Goal: Task Accomplishment & Management: Manage account settings

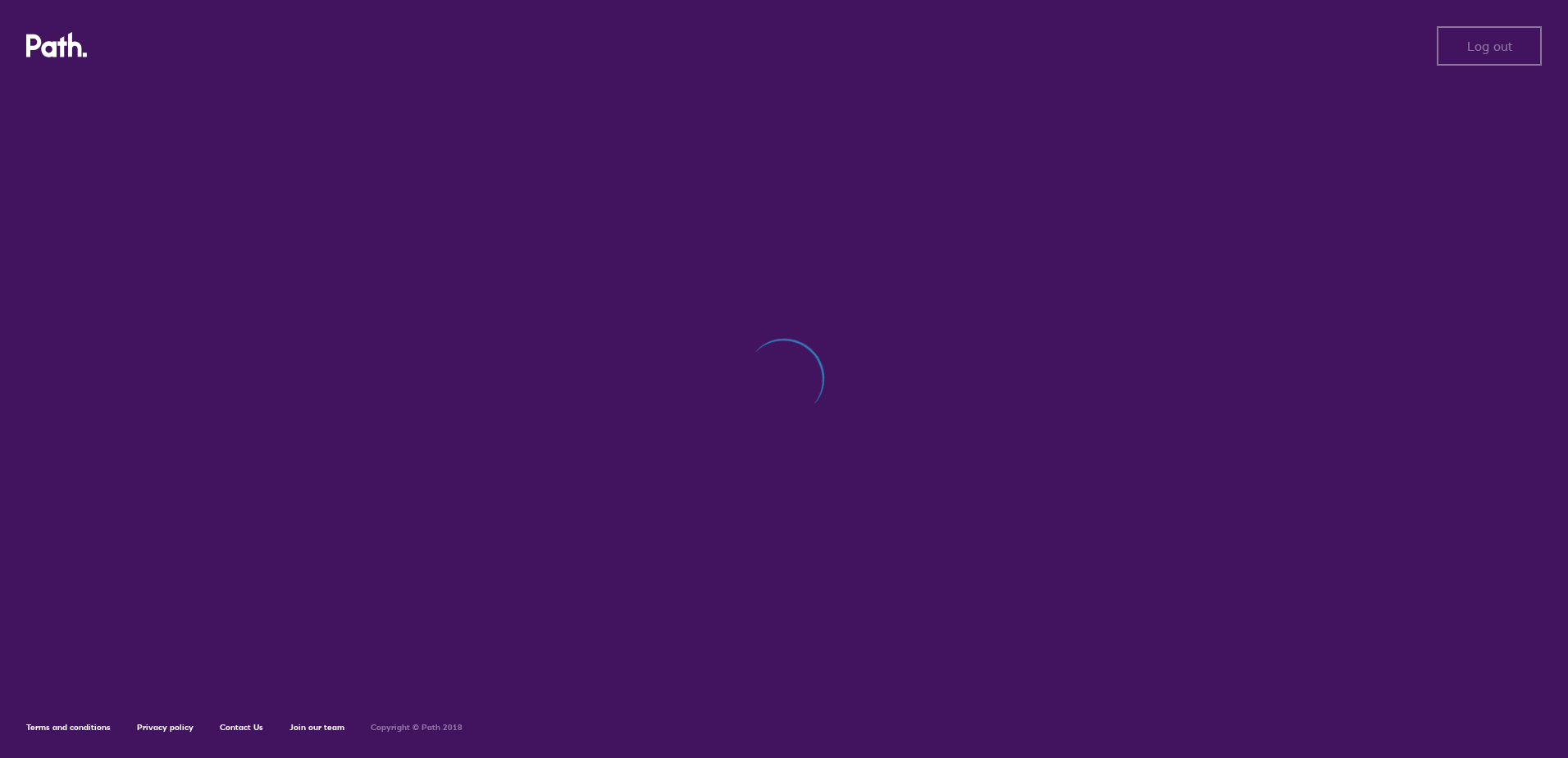
click at [442, 156] on div "Log out Log out Terms and conditions Privacy policy Contact Us Join our team Co…" at bounding box center [784, 379] width 1568 height 758
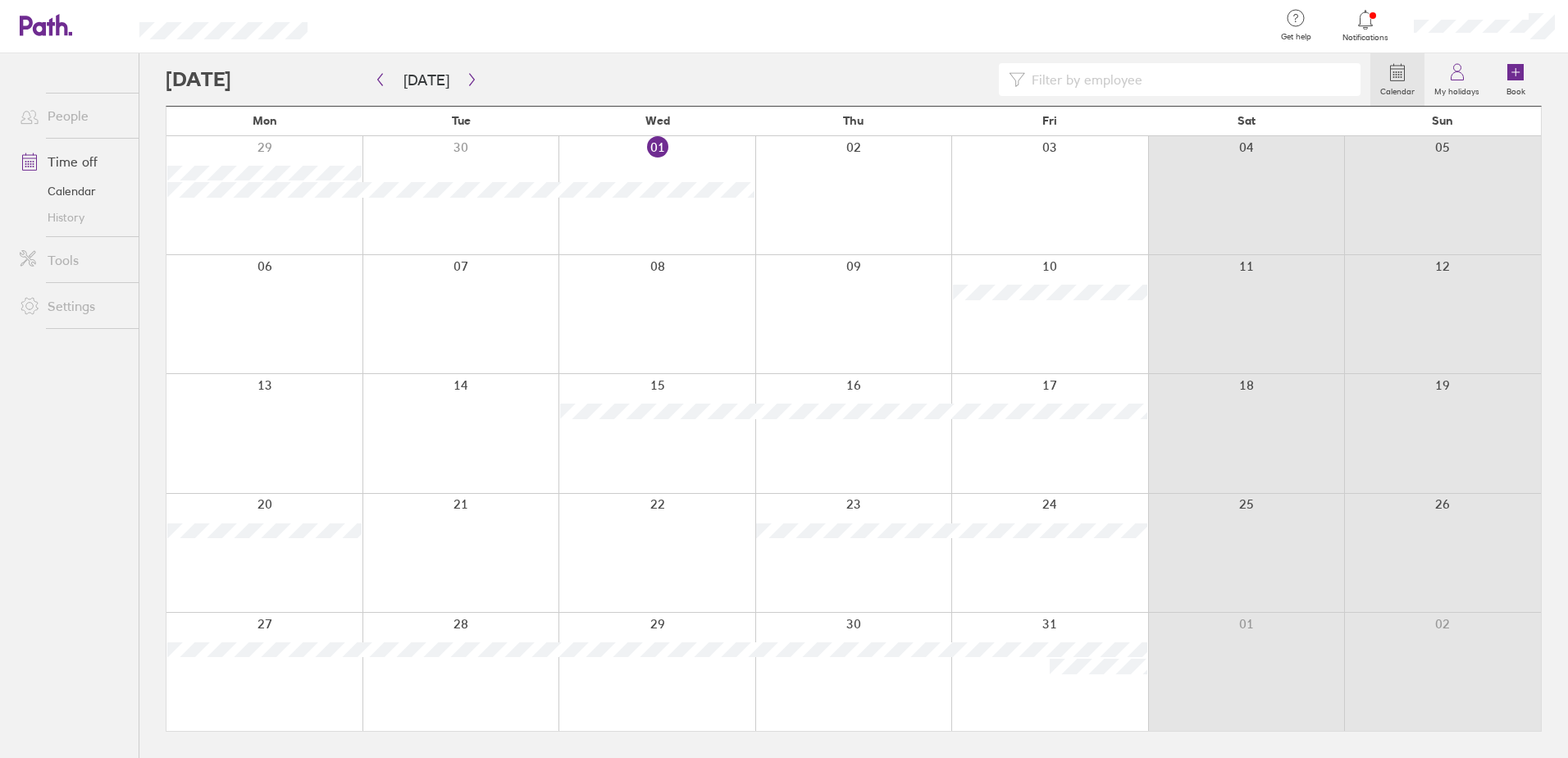
click at [493, 157] on div at bounding box center [461, 195] width 197 height 118
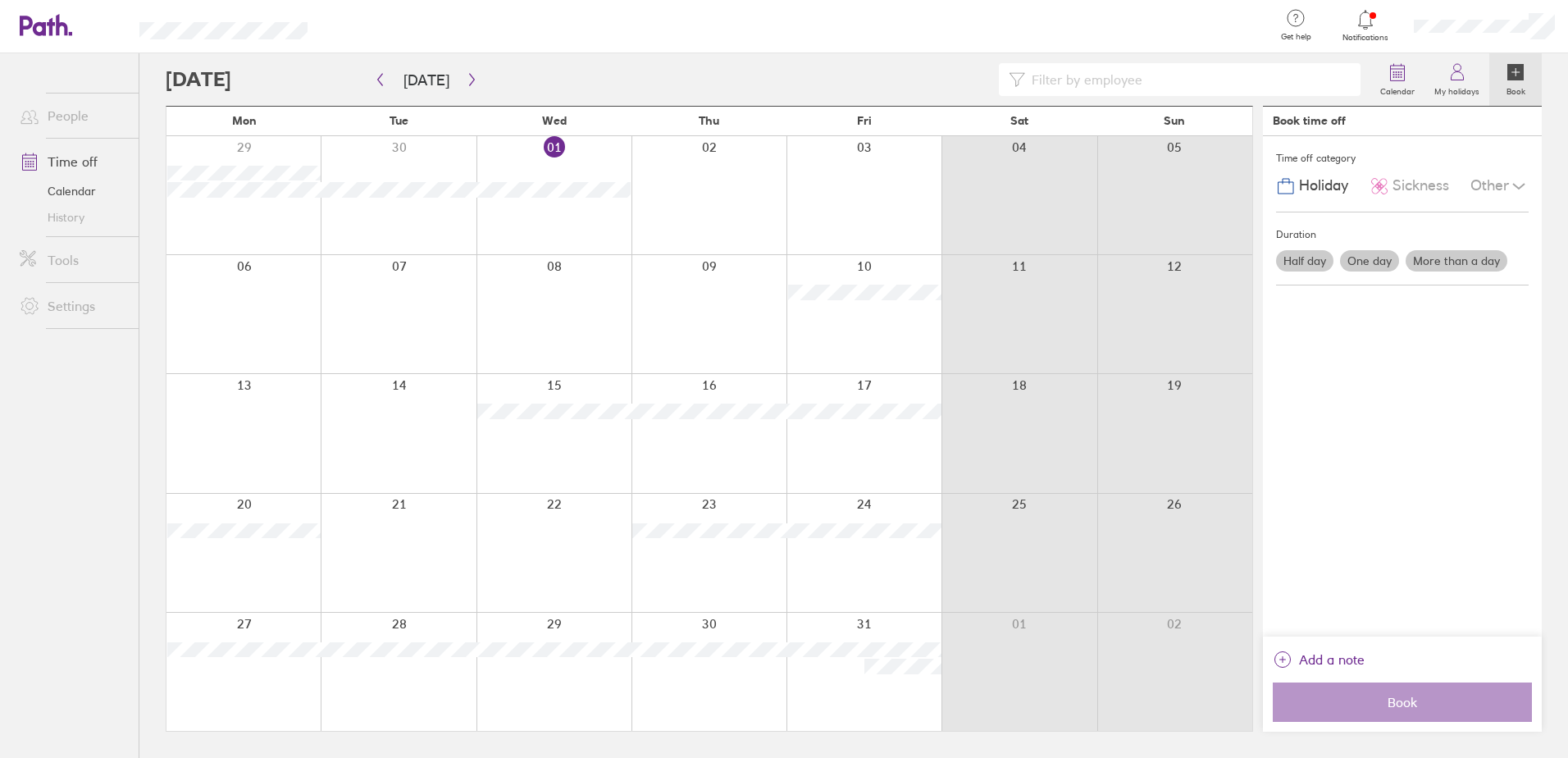
click at [424, 156] on div at bounding box center [398, 195] width 155 height 118
click at [397, 149] on div at bounding box center [398, 195] width 155 height 118
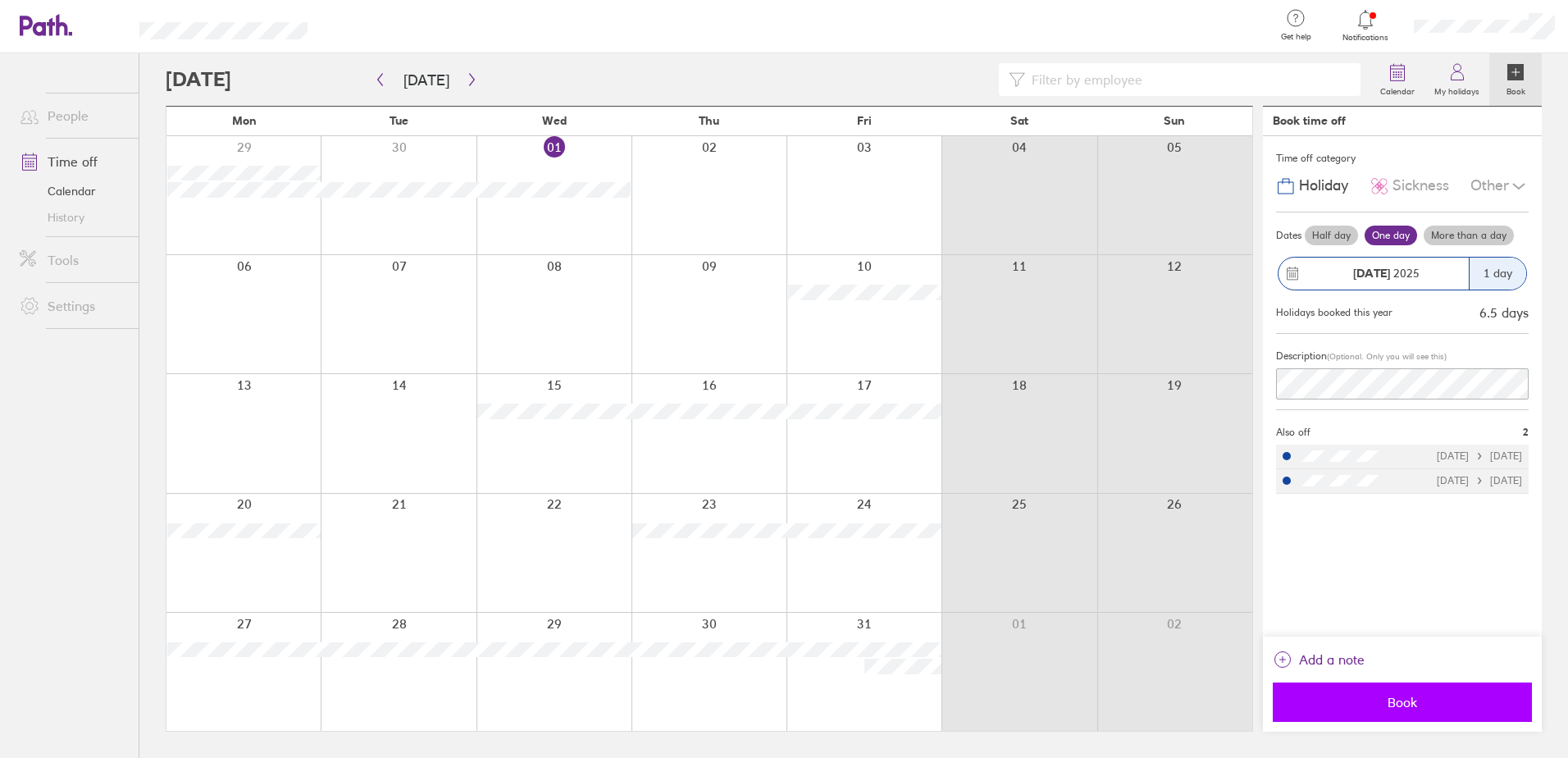
click at [1438, 698] on span "Book" at bounding box center [1402, 703] width 236 height 15
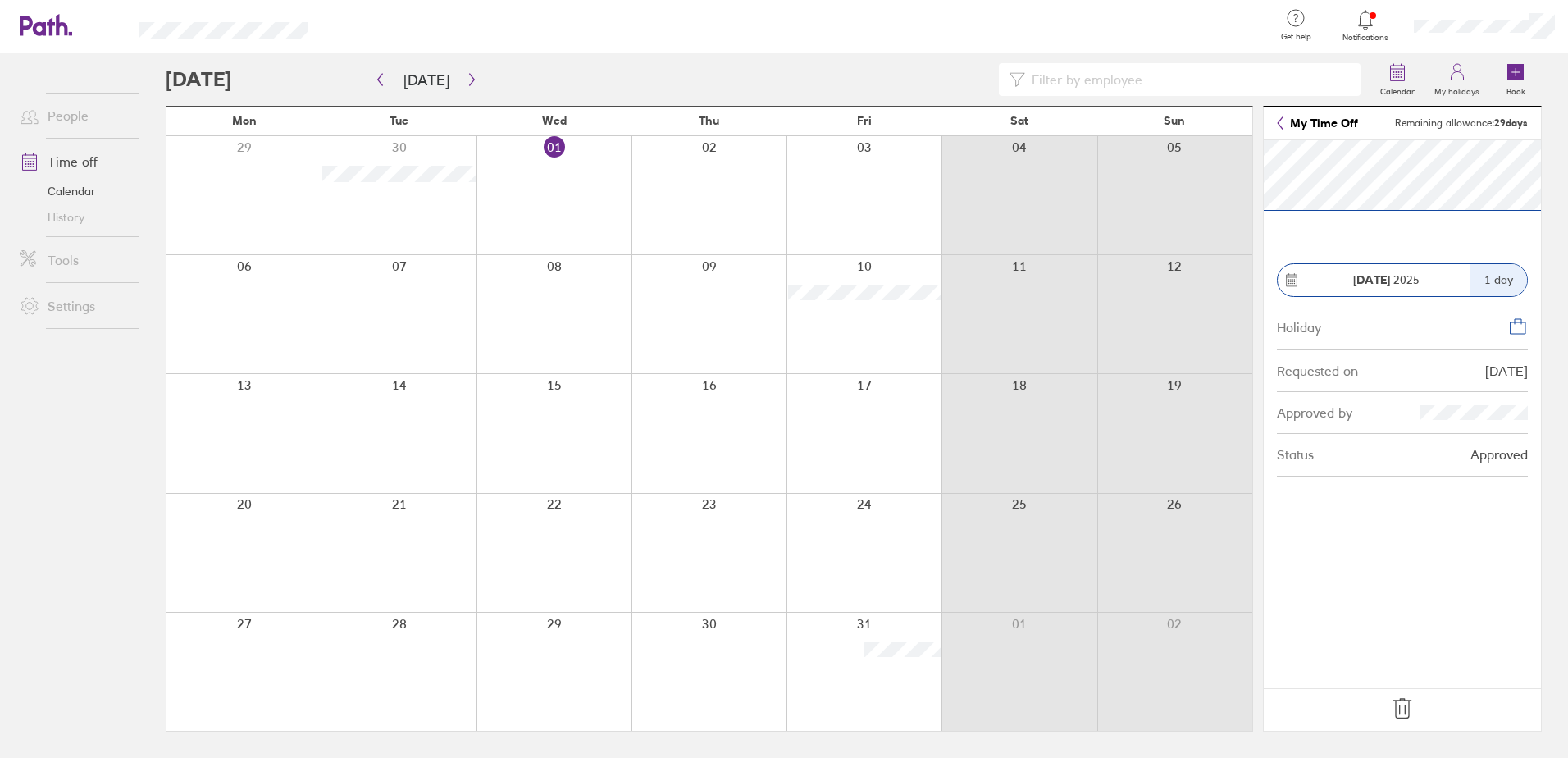
click at [865, 409] on div at bounding box center [864, 433] width 155 height 118
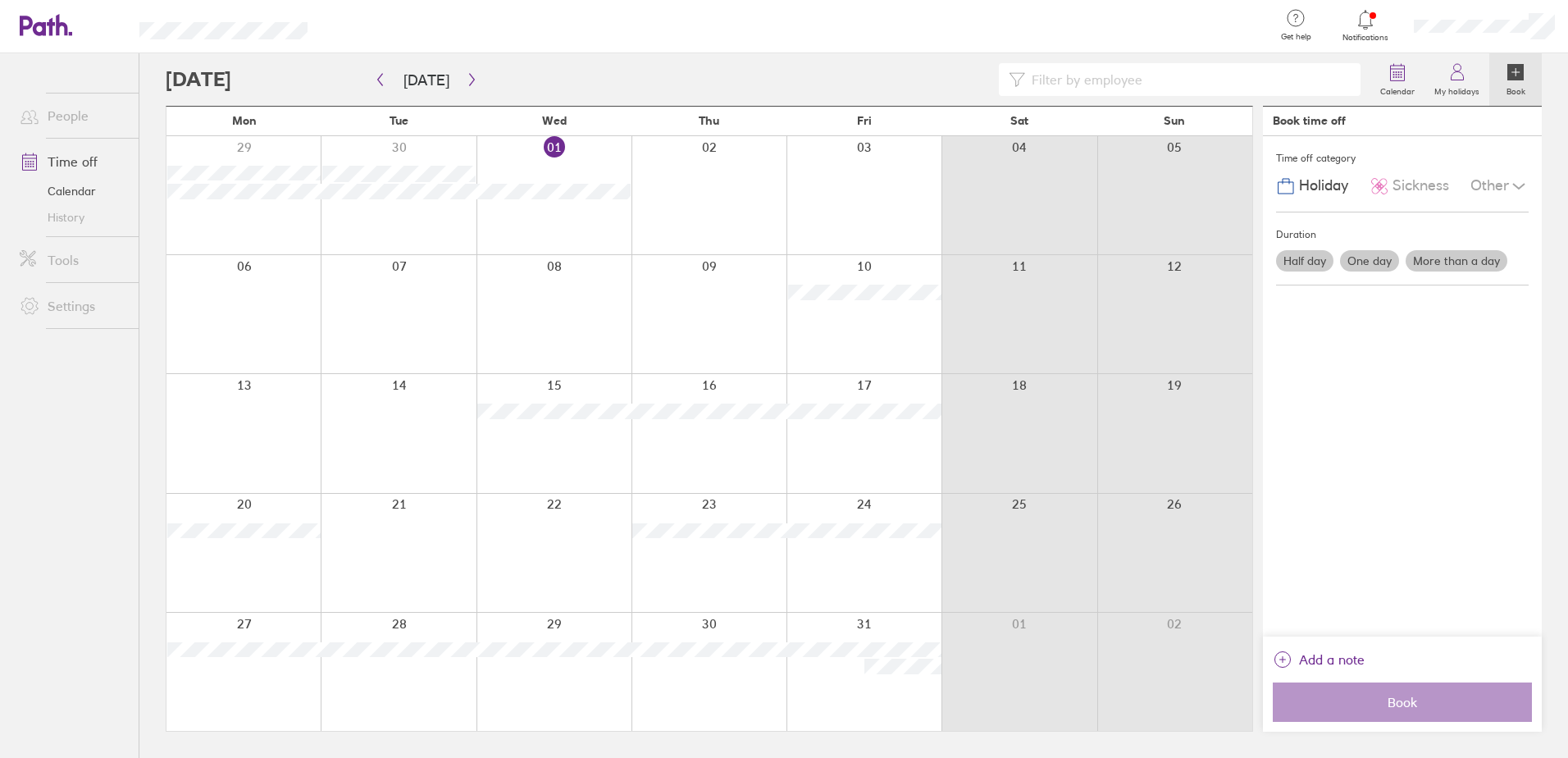
click at [876, 451] on div at bounding box center [864, 433] width 155 height 118
click at [1319, 260] on label "Half day" at bounding box center [1305, 261] width 58 height 22
click at [0, 0] on input "Half day" at bounding box center [0, 0] width 0 height 0
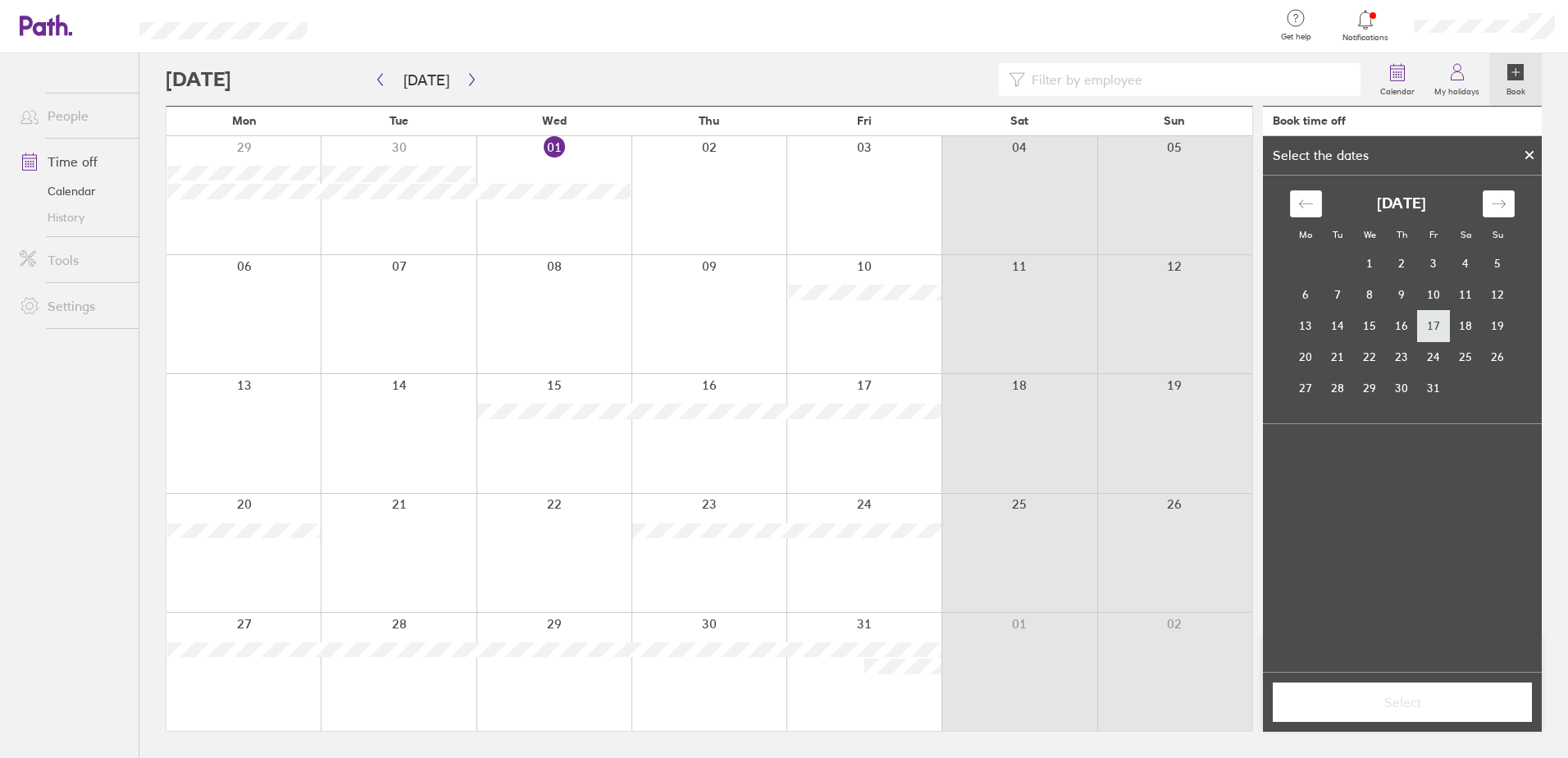
click at [1435, 322] on td "17" at bounding box center [1434, 325] width 32 height 31
click at [1405, 706] on span "Select" at bounding box center [1402, 703] width 236 height 15
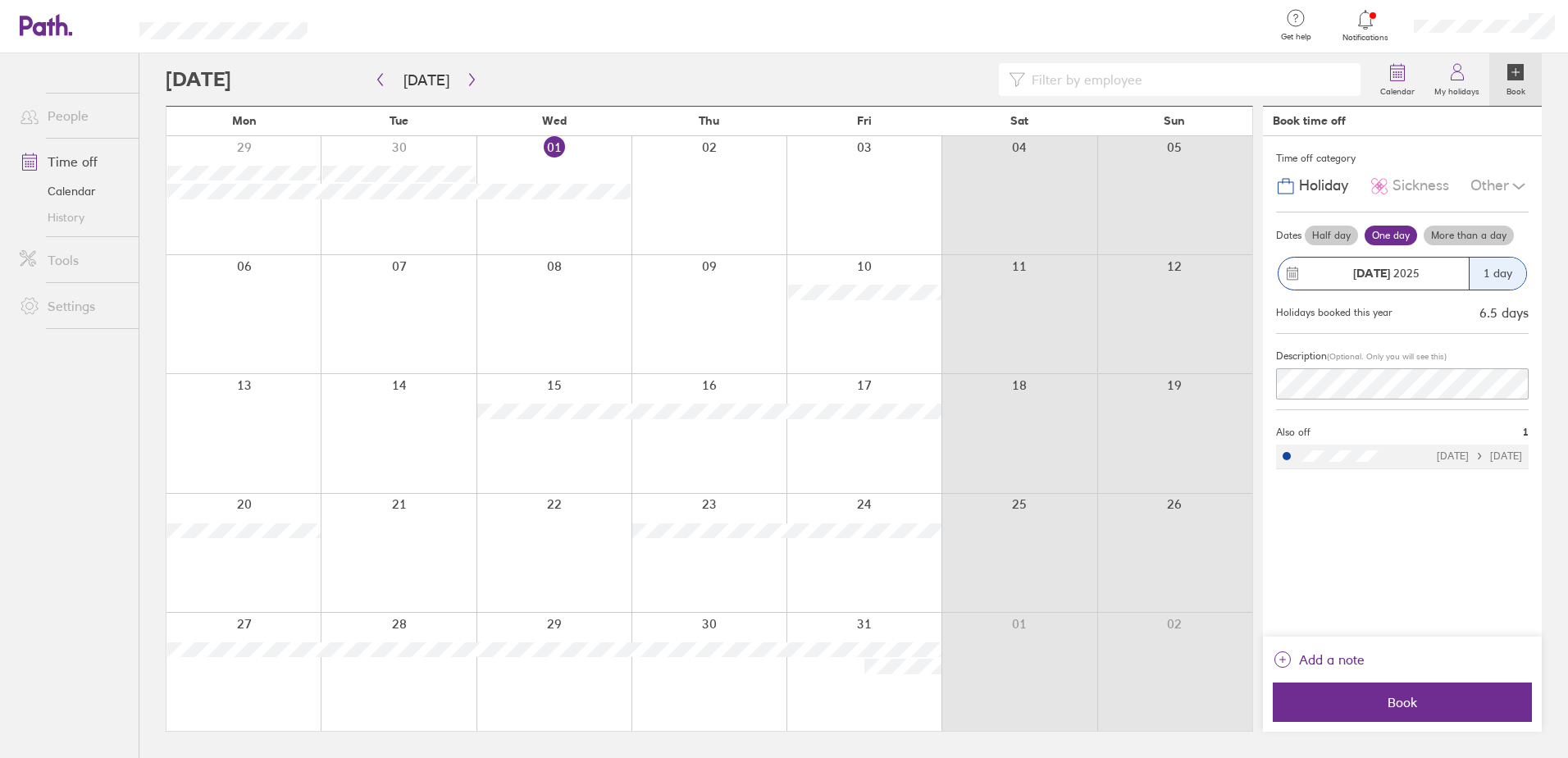
click at [1319, 236] on label "Half day" at bounding box center [1332, 236] width 54 height 20
click at [0, 0] on input "Half day" at bounding box center [0, 0] width 0 height 0
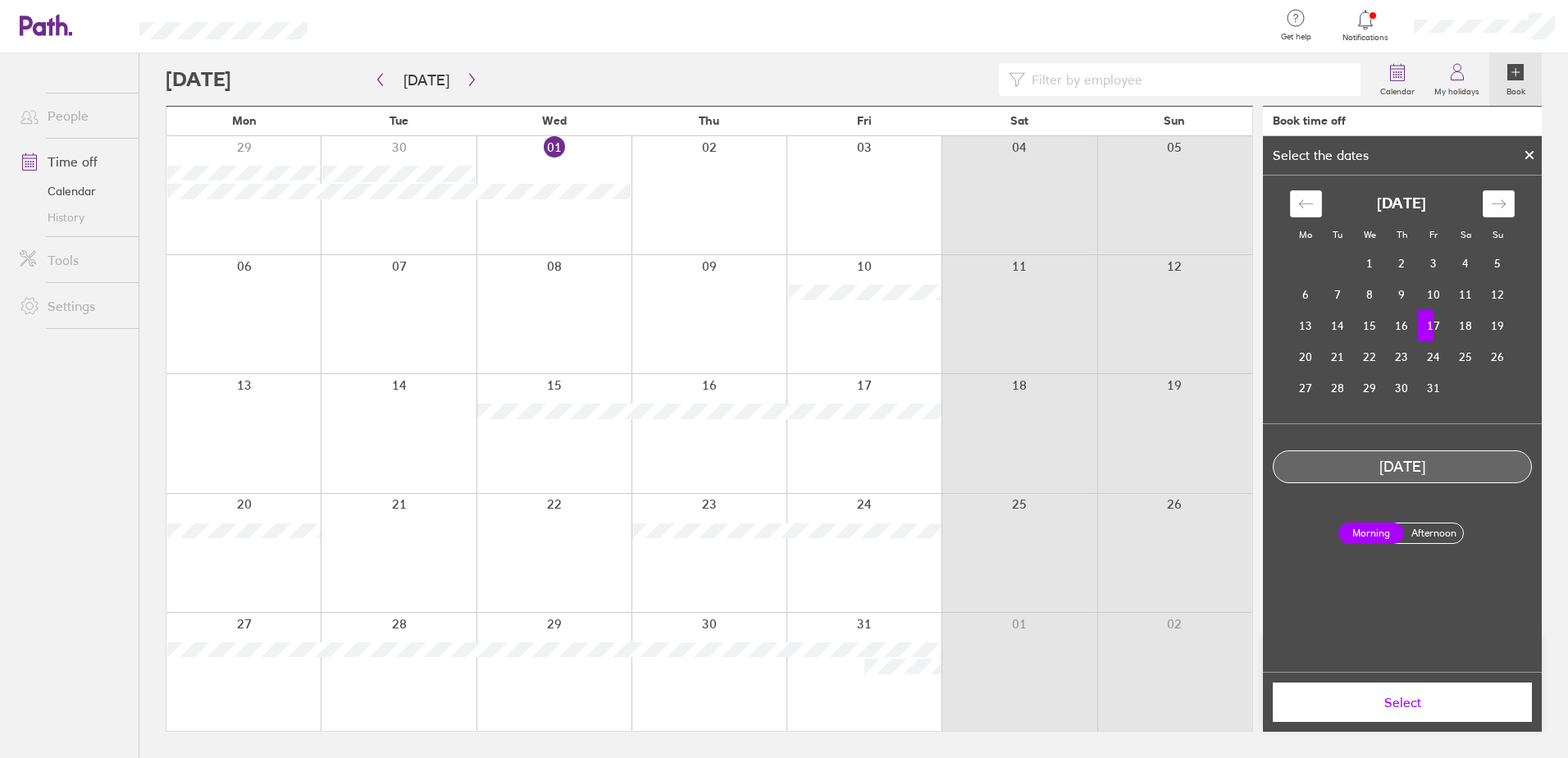
click at [1407, 703] on span "Select" at bounding box center [1402, 703] width 236 height 15
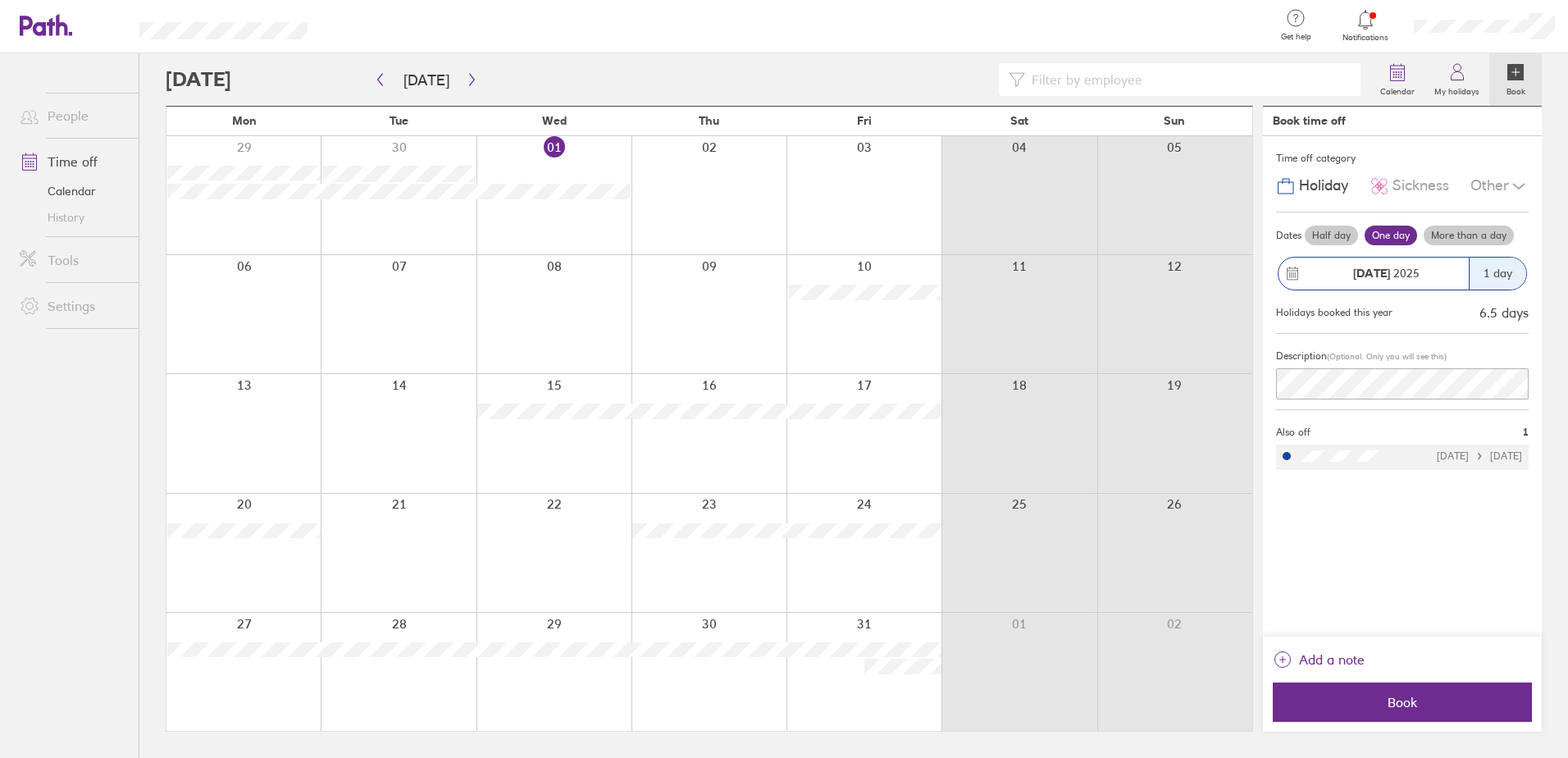
click at [1326, 236] on label "Half day" at bounding box center [1332, 236] width 54 height 20
click at [0, 0] on input "Half day" at bounding box center [0, 0] width 0 height 0
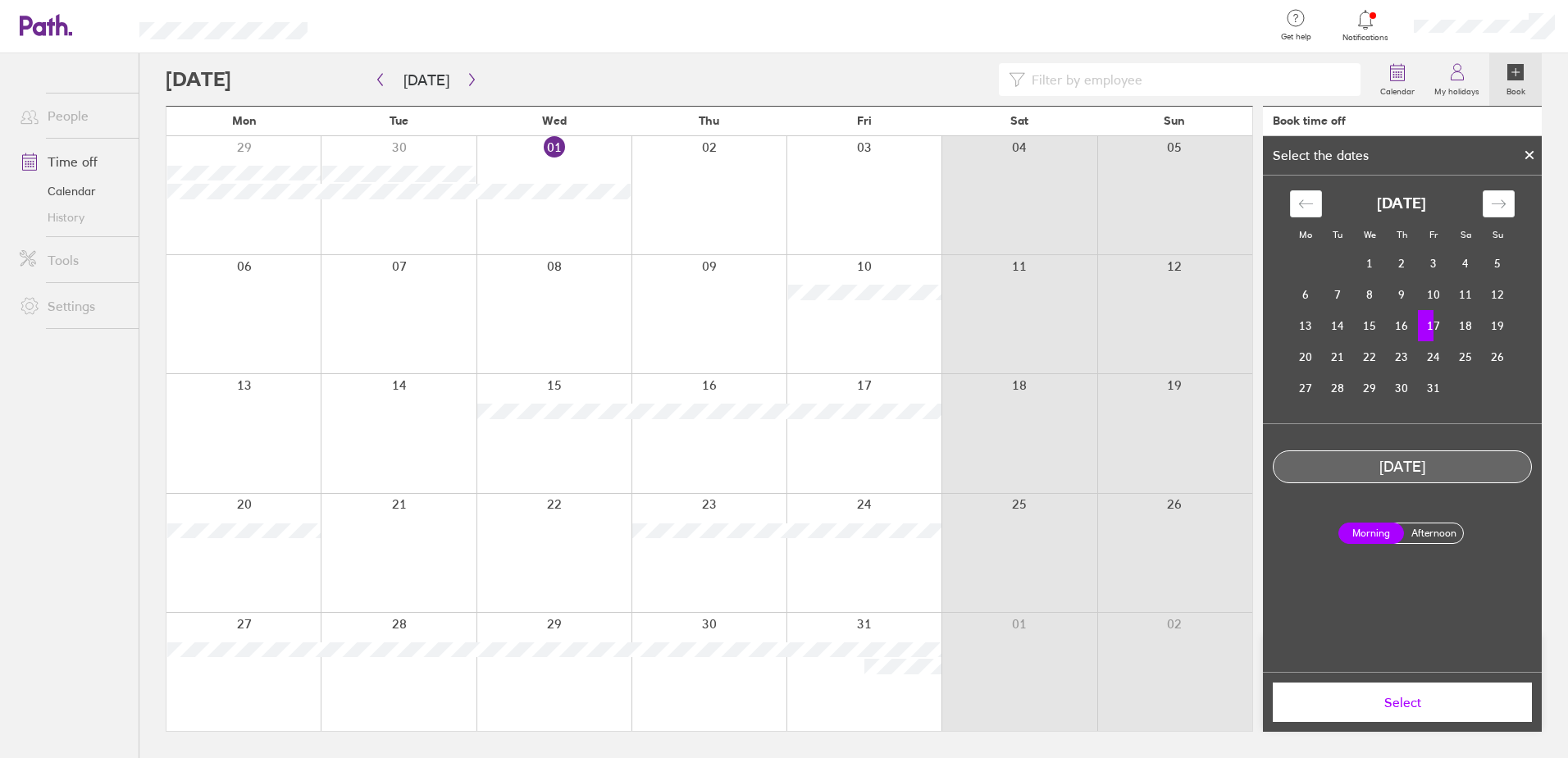
click at [1430, 534] on label "Afternoon" at bounding box center [1433, 534] width 65 height 20
drag, startPoint x: 1428, startPoint y: 532, endPoint x: 1391, endPoint y: 535, distance: 37.1
click at [1391, 535] on label "Morning" at bounding box center [1371, 534] width 65 height 22
click at [0, 0] on input "Morning" at bounding box center [0, 0] width 0 height 0
click at [1535, 154] on icon at bounding box center [1530, 156] width 12 height 10
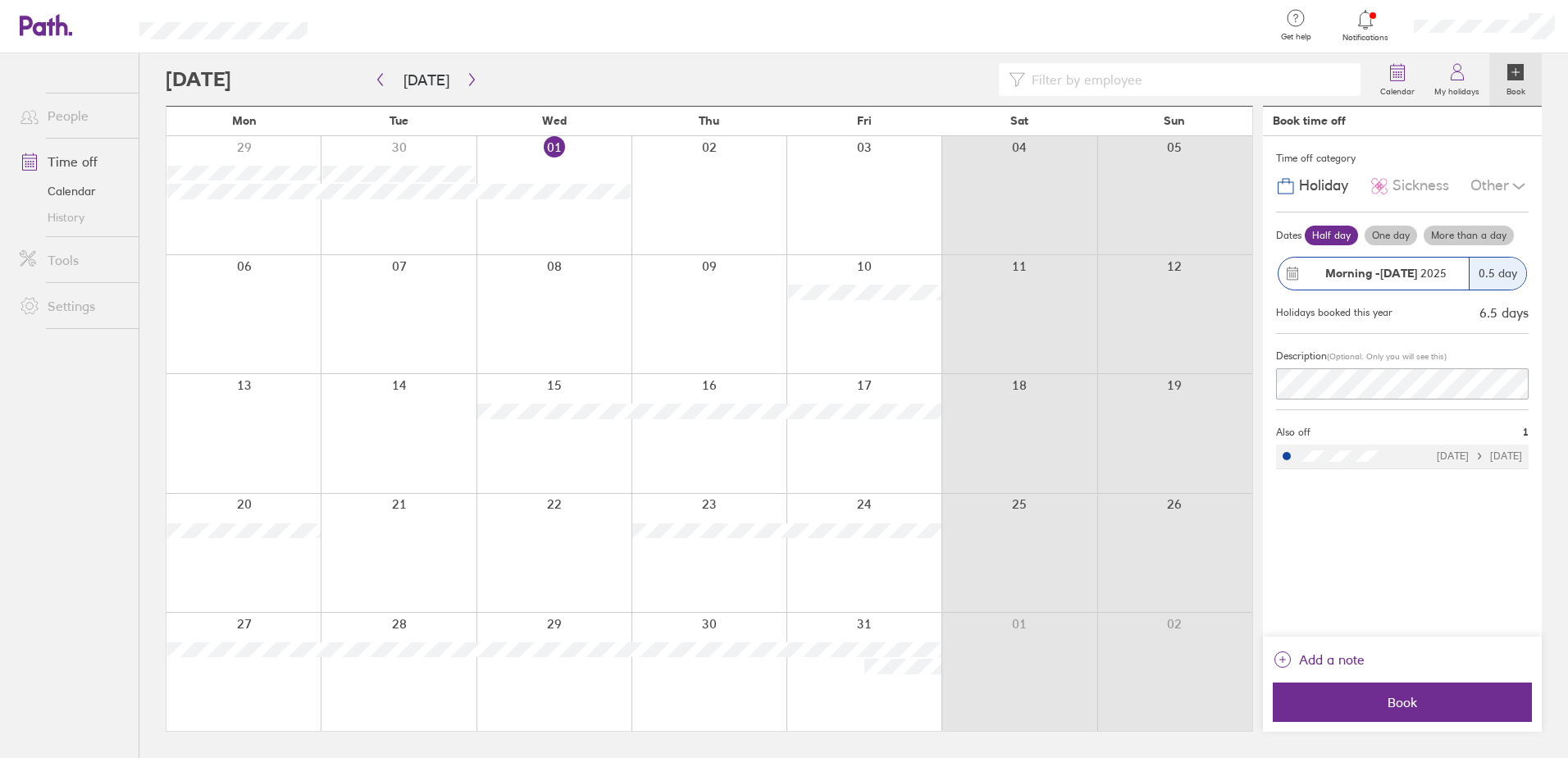
click at [847, 443] on div at bounding box center [864, 433] width 155 height 118
click at [1409, 700] on span "Book" at bounding box center [1402, 703] width 236 height 15
